Goal: Task Accomplishment & Management: Use online tool/utility

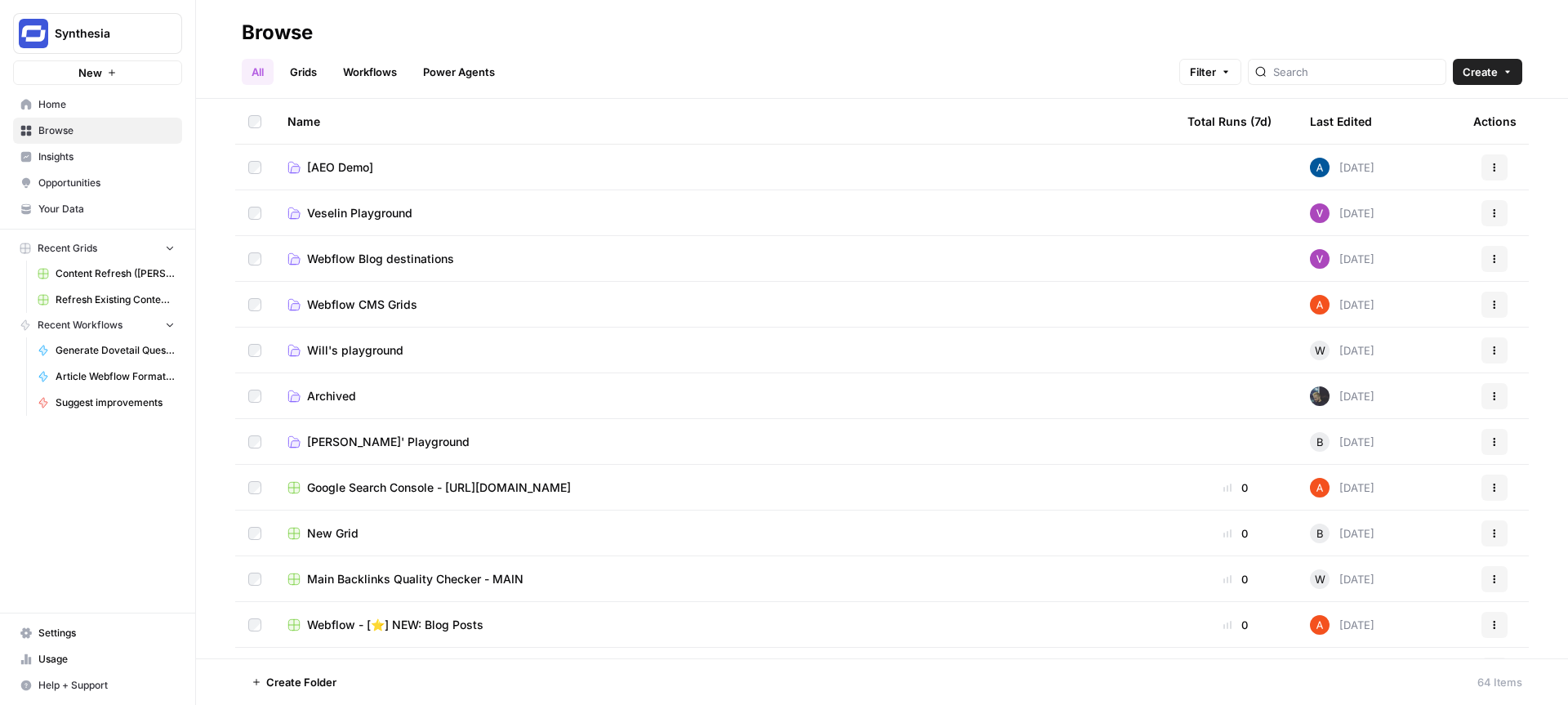
click at [368, 343] on span "Will's playground" at bounding box center [355, 350] width 96 height 16
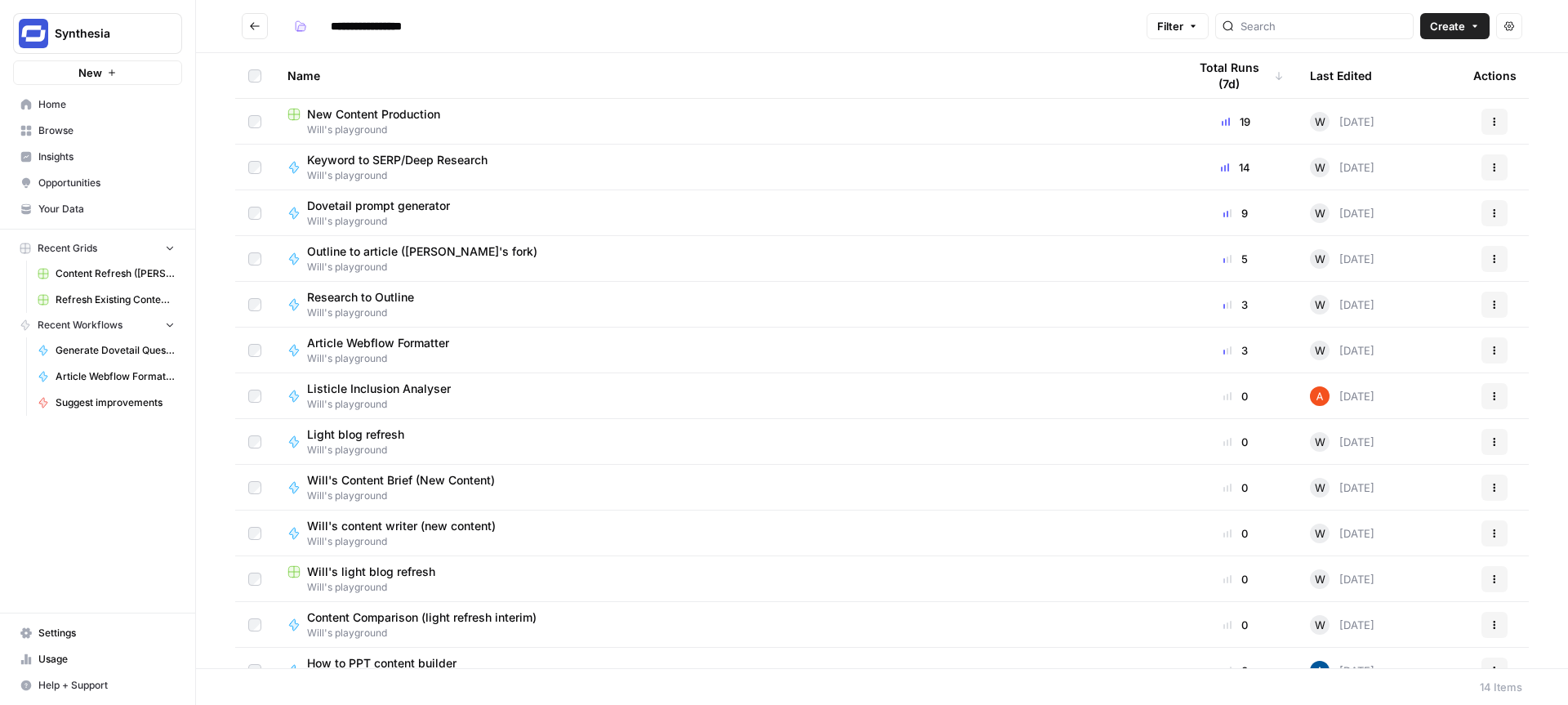
click at [412, 116] on span "New Content Production" at bounding box center [373, 114] width 133 height 16
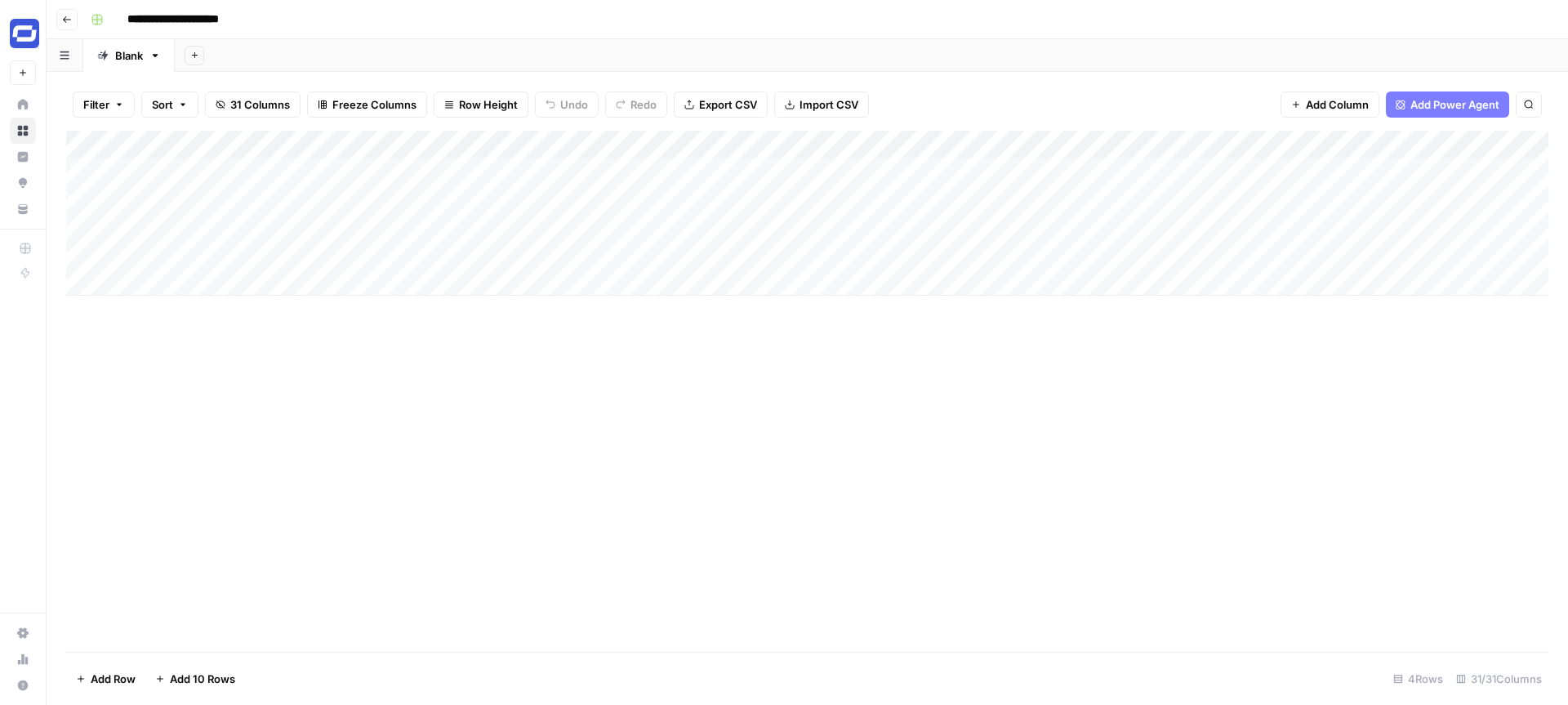
drag, startPoint x: 791, startPoint y: 144, endPoint x: 191, endPoint y: 145, distance: 600.0
click at [191, 145] on div "Add Column" at bounding box center [807, 212] width 1482 height 165
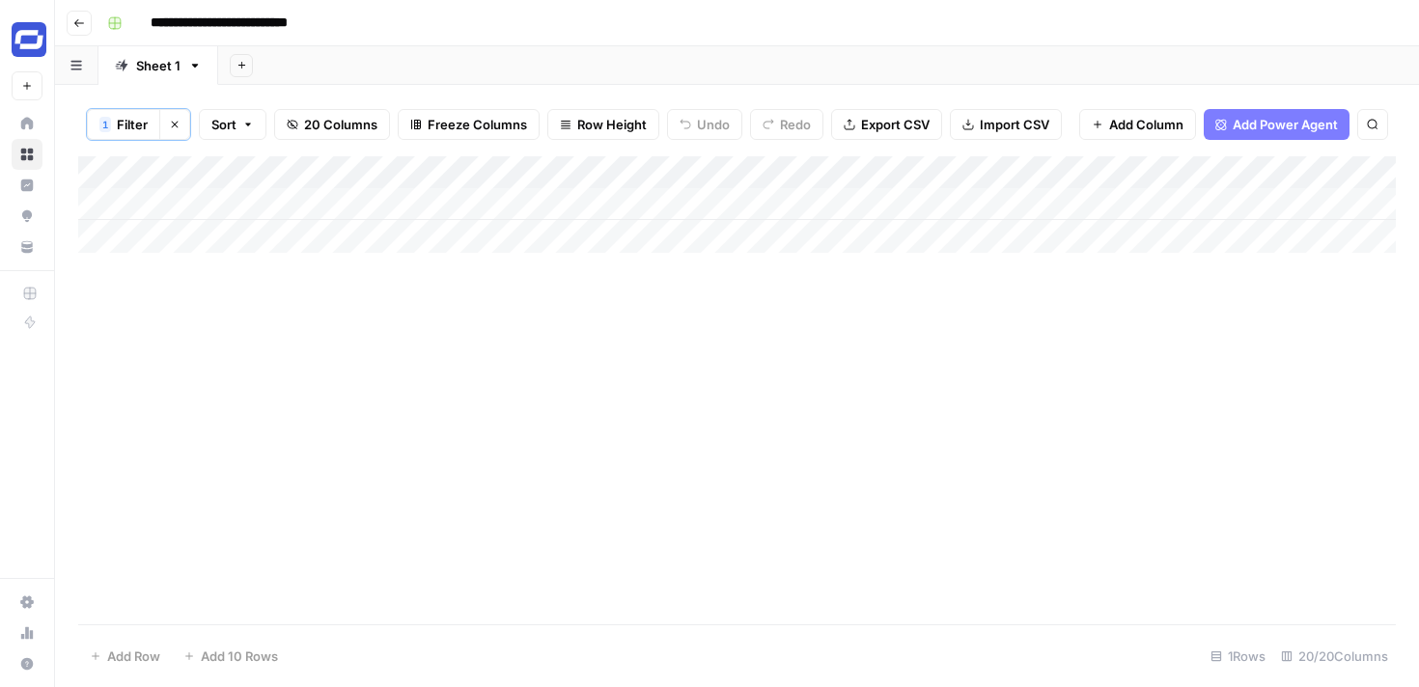
click at [178, 125] on icon "button" at bounding box center [175, 125] width 12 height 12
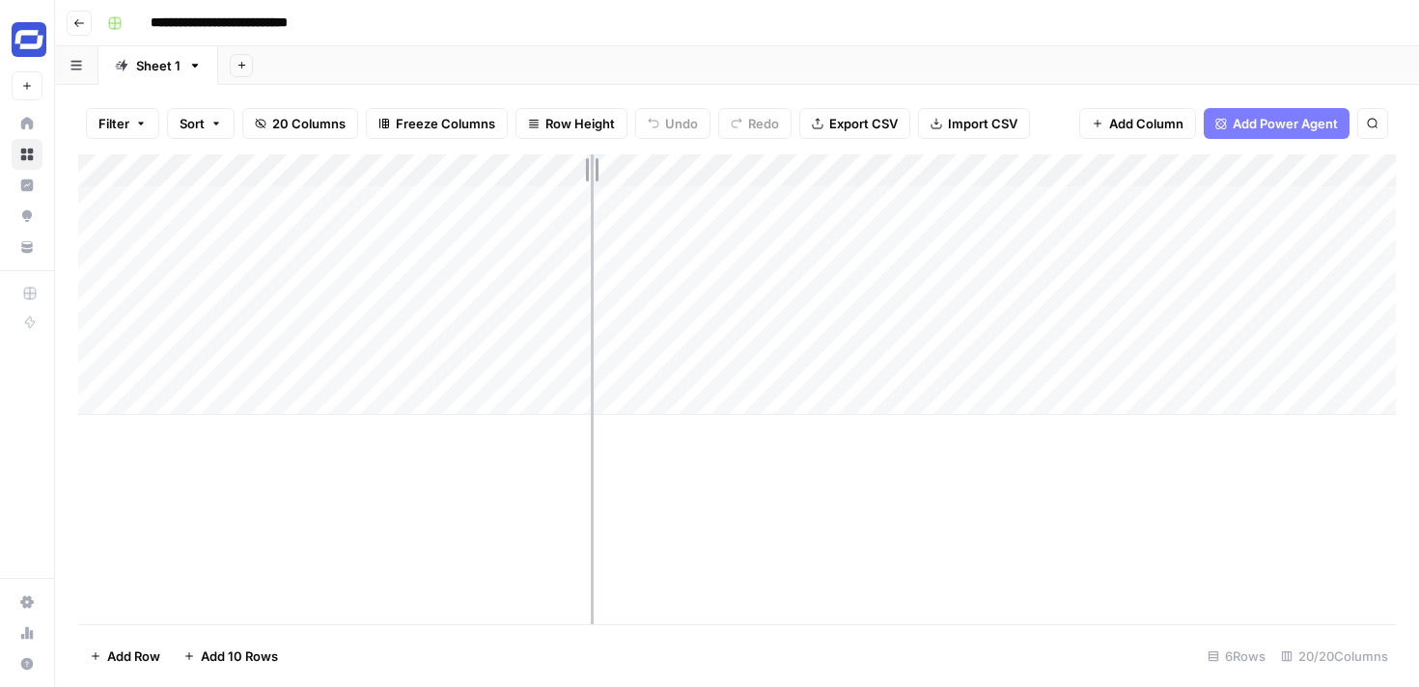
drag, startPoint x: 321, startPoint y: 168, endPoint x: 632, endPoint y: 192, distance: 311.8
click at [632, 192] on div "Add Column" at bounding box center [737, 284] width 1318 height 261
